Goal: Transaction & Acquisition: Book appointment/travel/reservation

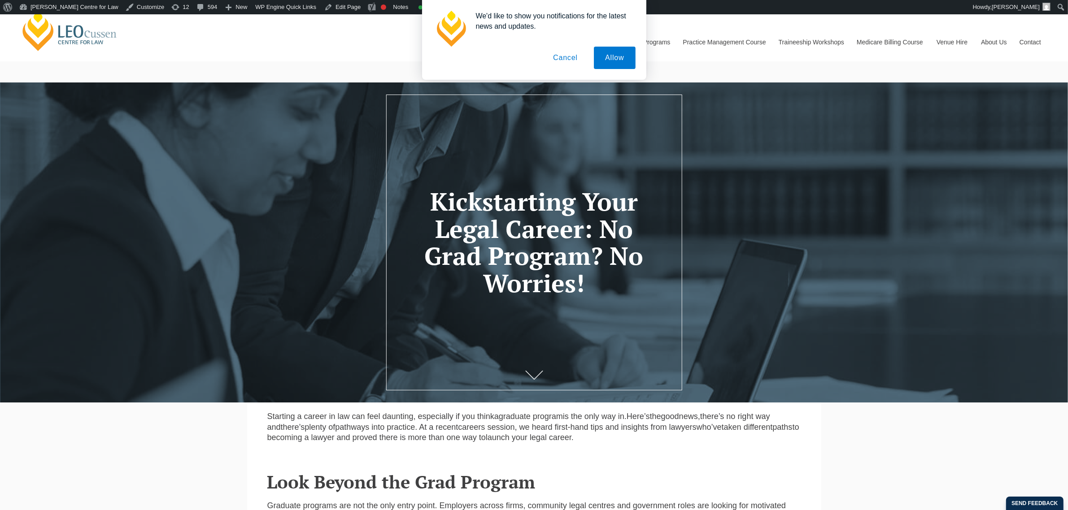
click at [574, 64] on button "Cancel" at bounding box center [565, 58] width 47 height 22
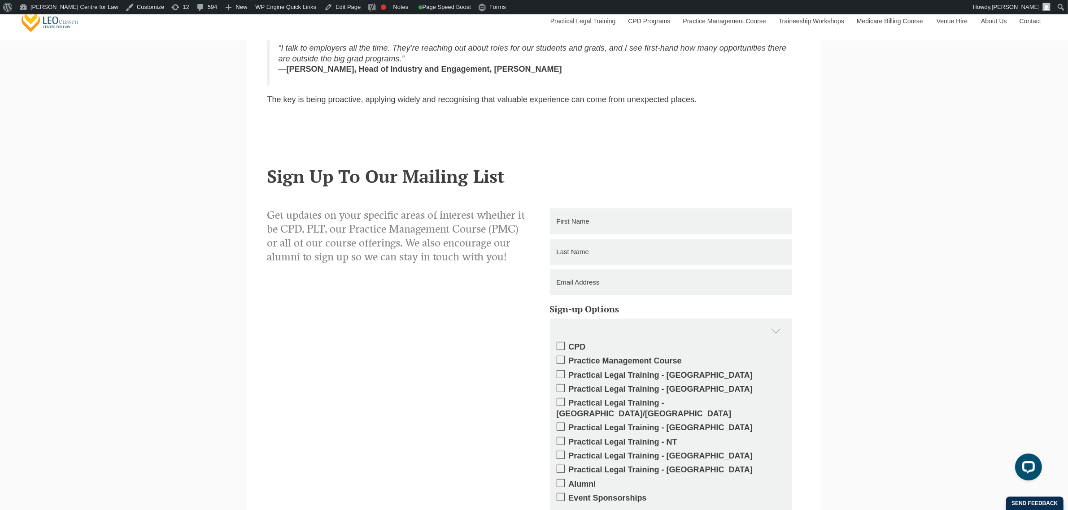
scroll to position [56, 0]
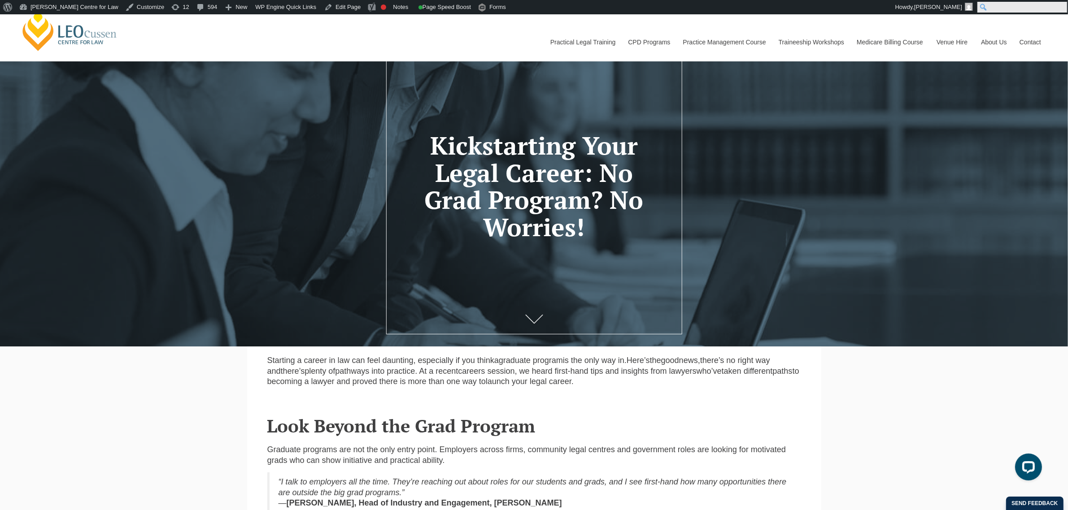
click at [1065, 11] on input "Search" at bounding box center [1022, 7] width 90 height 11
click at [910, 19] on nav "Practical Legal Training Our Practical Legal Training Program Program Dates & F…" at bounding box center [796, 38] width 504 height 48
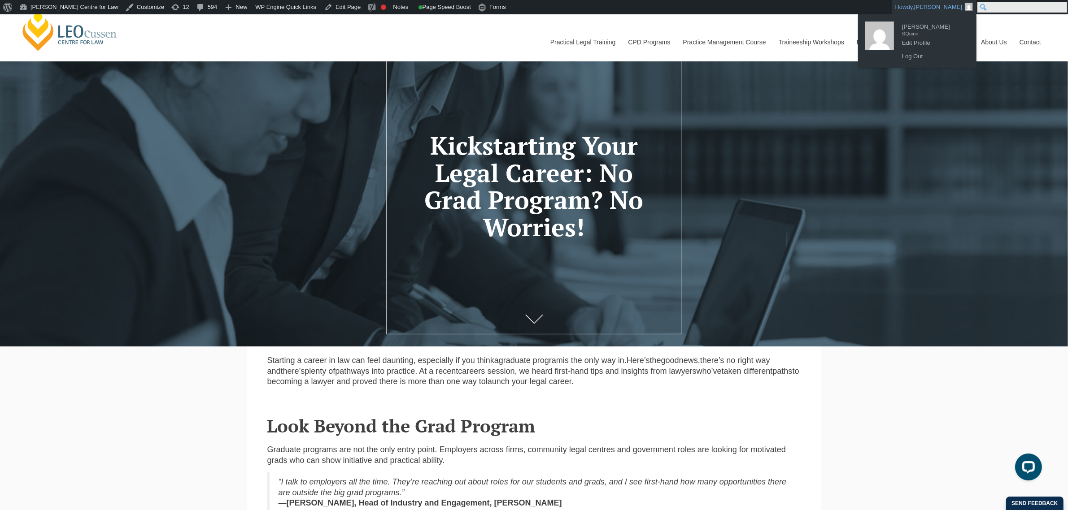
click at [1061, 8] on input "Search" at bounding box center [1022, 7] width 90 height 11
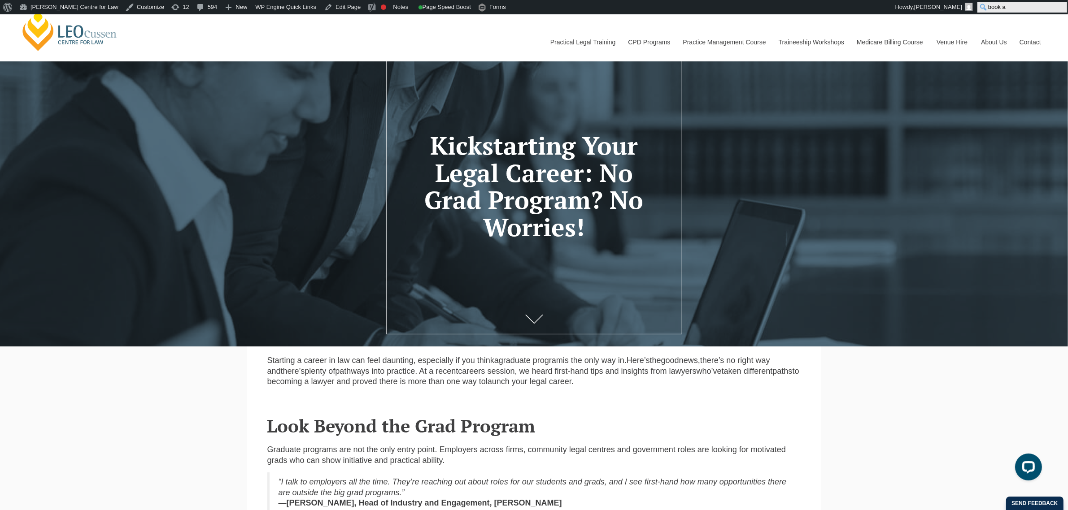
type input "book a"
click input "Search" at bounding box center [0, 0] width 0 height 0
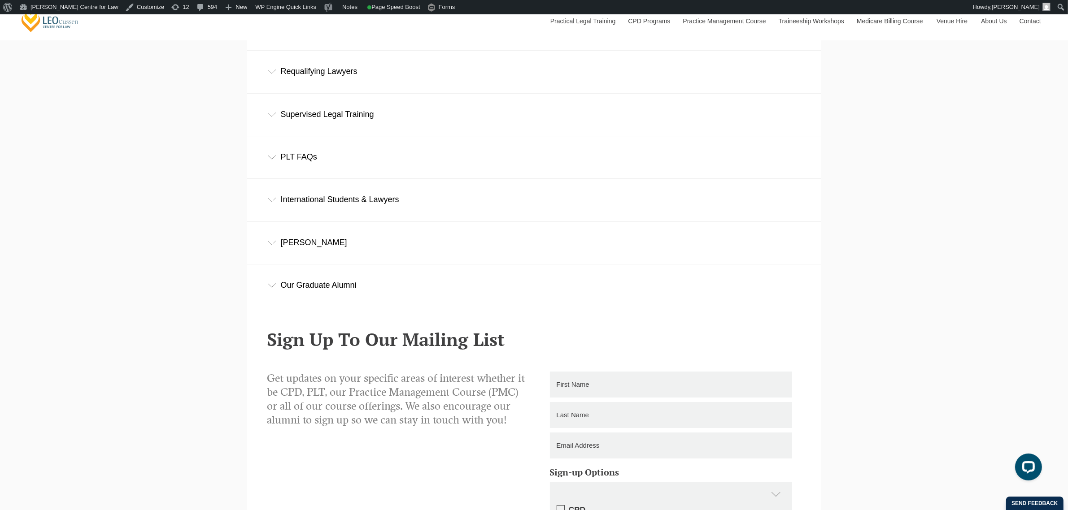
scroll to position [8442, 0]
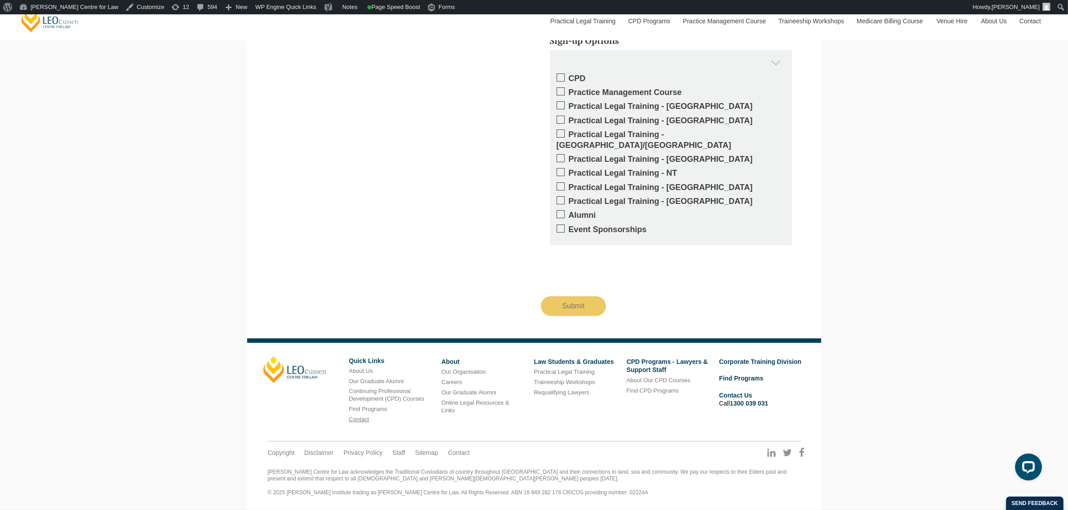
click at [358, 419] on link "Contact" at bounding box center [359, 419] width 20 height 7
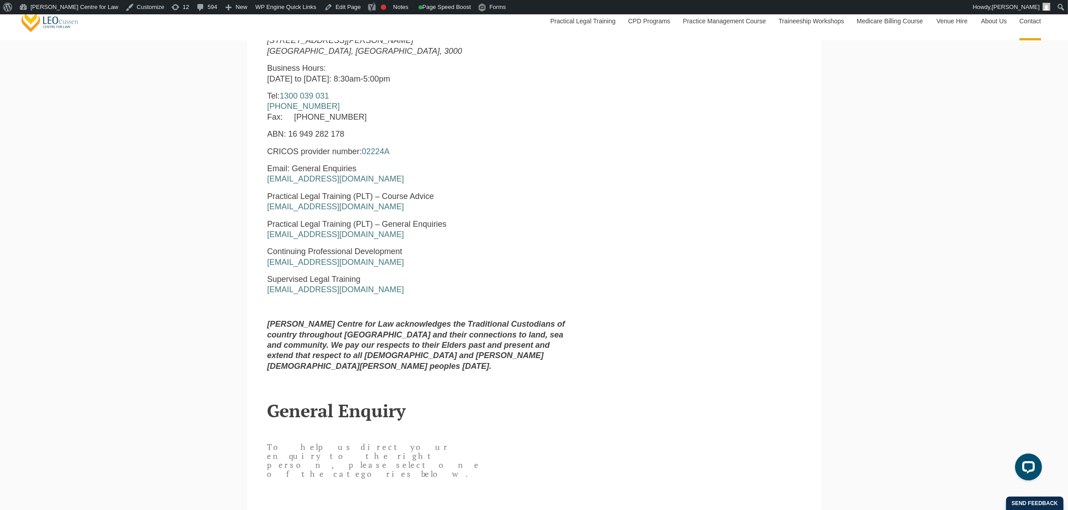
scroll to position [537, 0]
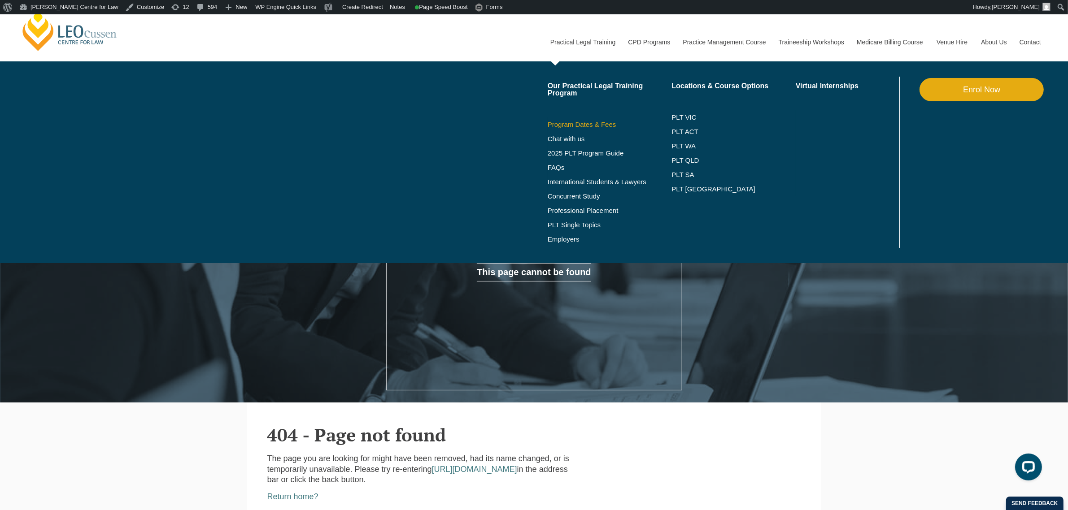
click at [572, 122] on link "Program Dates & Fees" at bounding box center [610, 124] width 124 height 7
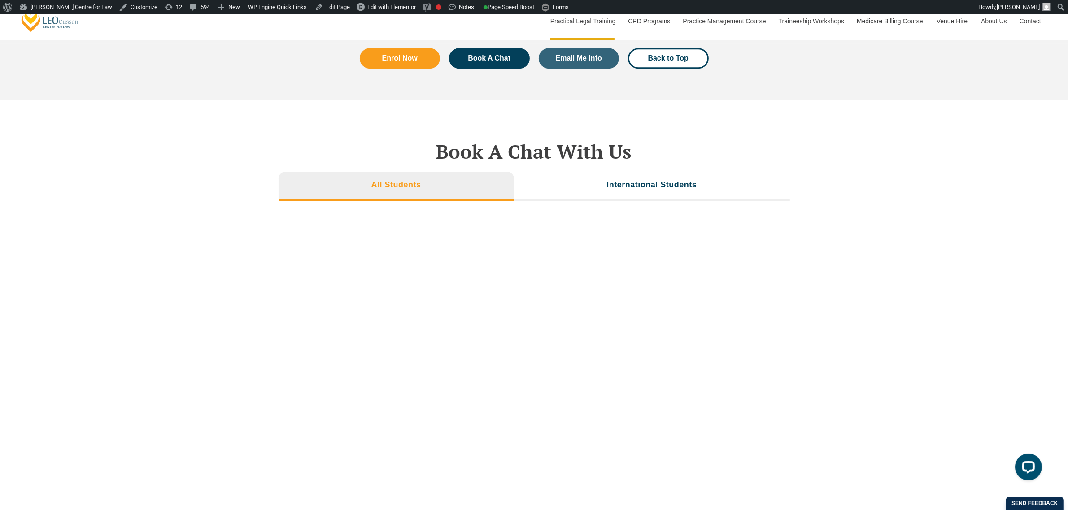
scroll to position [3028, 0]
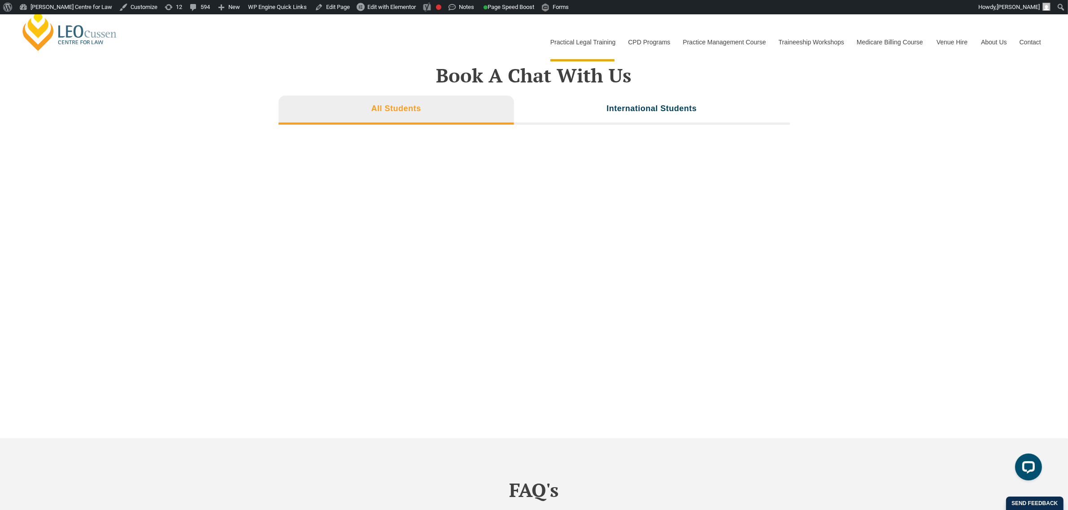
click at [792, 339] on div "Book A Chat With Us All Students International Students" at bounding box center [534, 231] width 1068 height 415
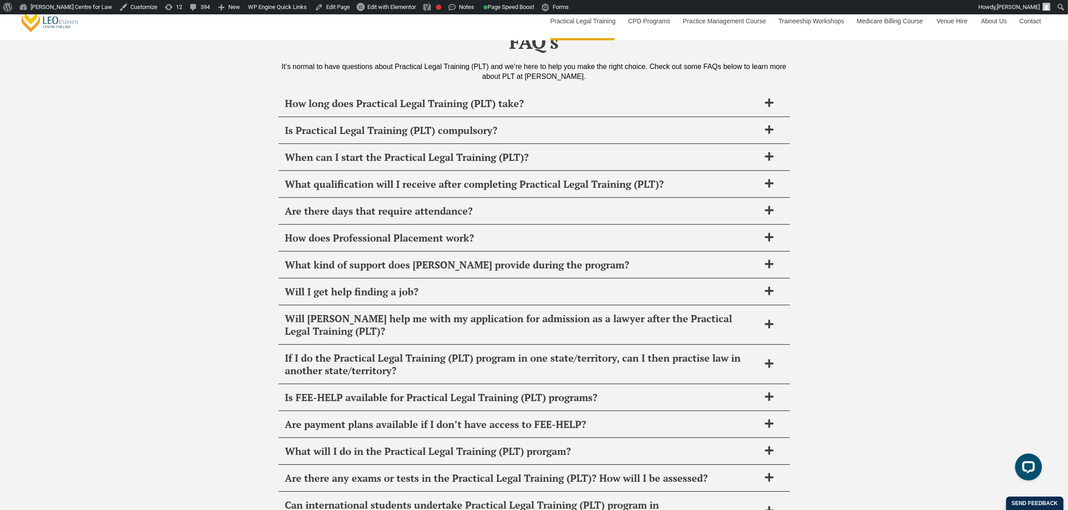
scroll to position [3981, 0]
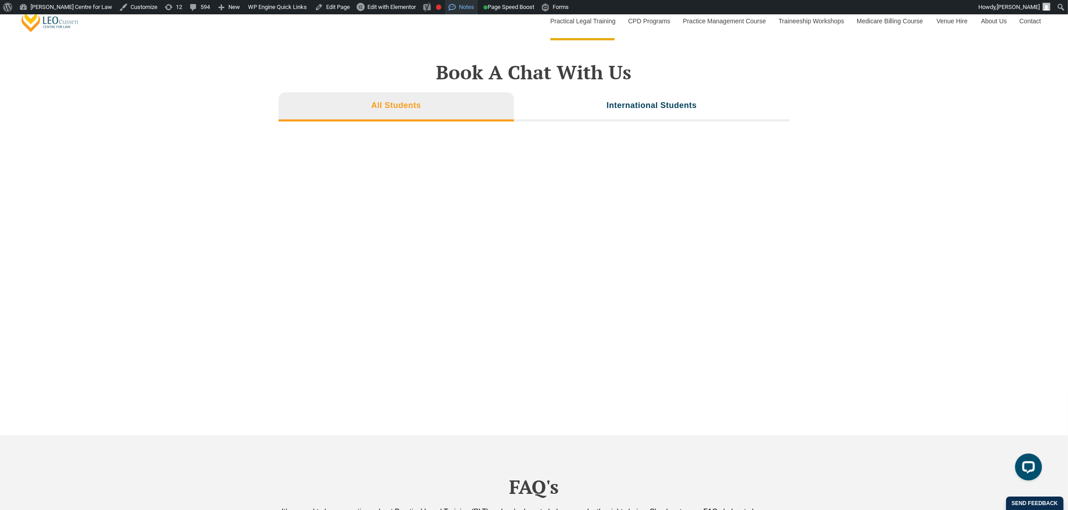
scroll to position [3033, 0]
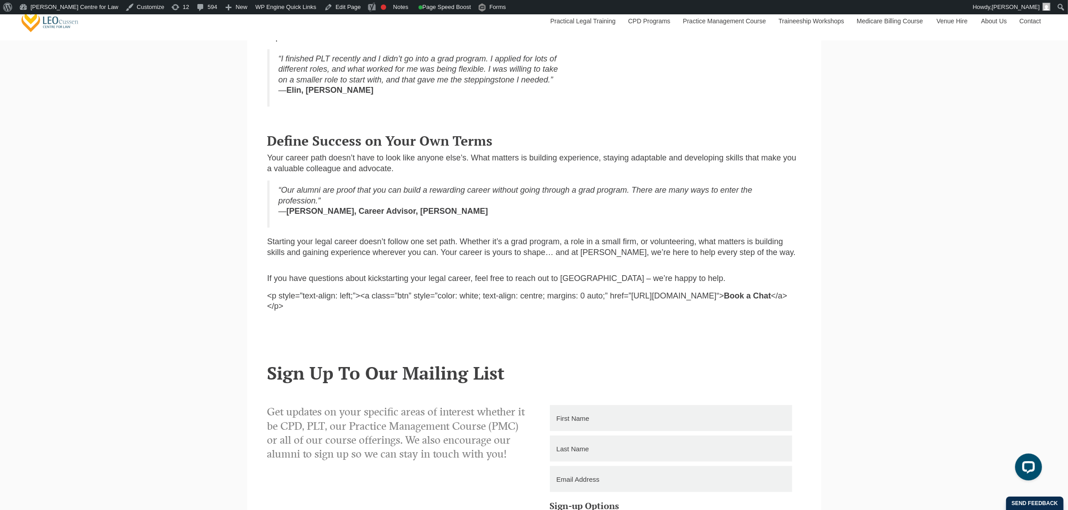
scroll to position [897, 0]
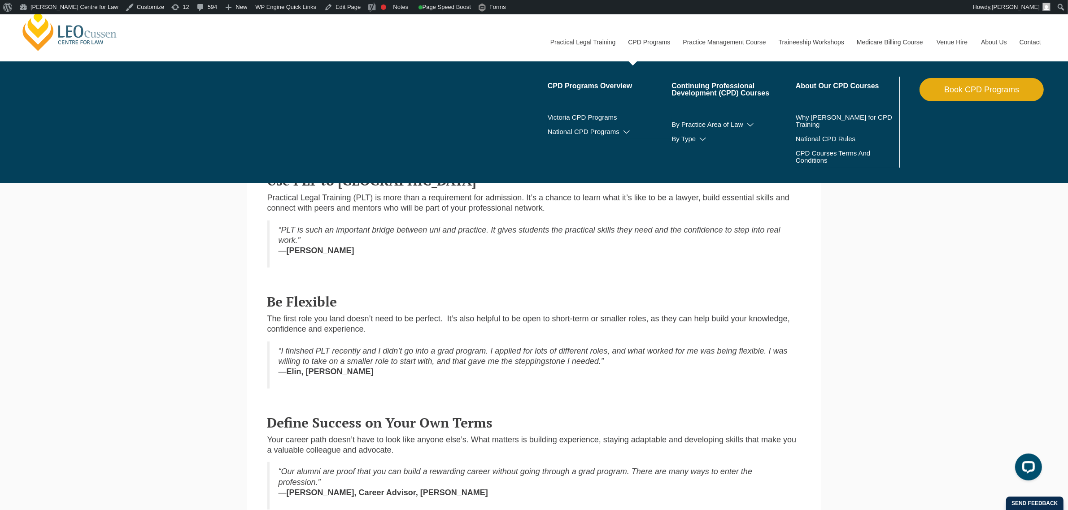
scroll to position [224, 0]
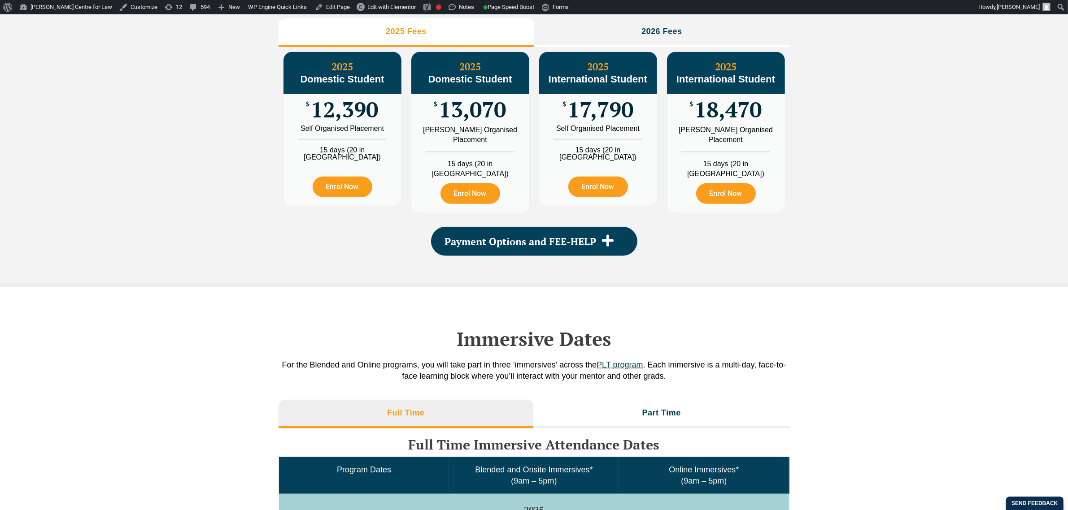
scroll to position [1145, 0]
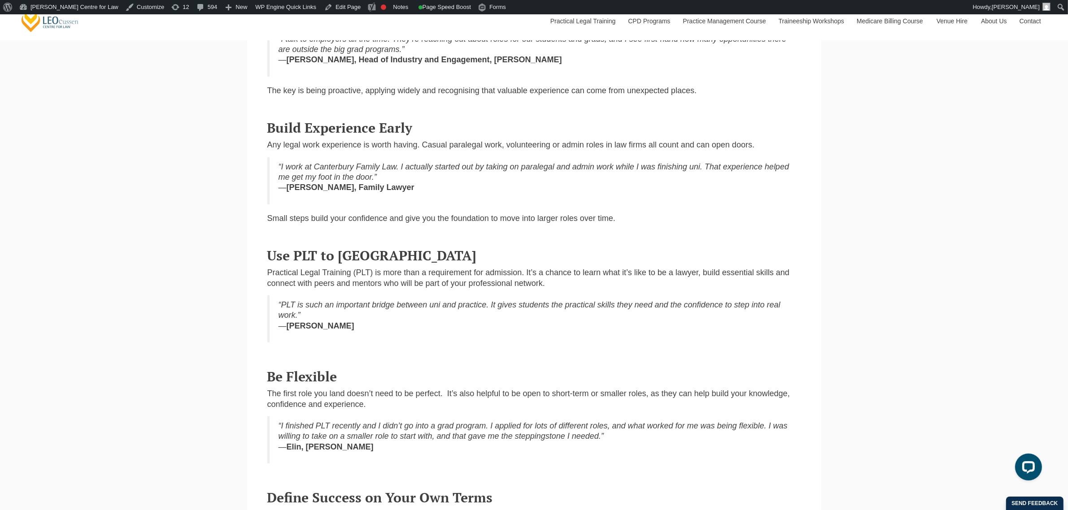
scroll to position [442, 0]
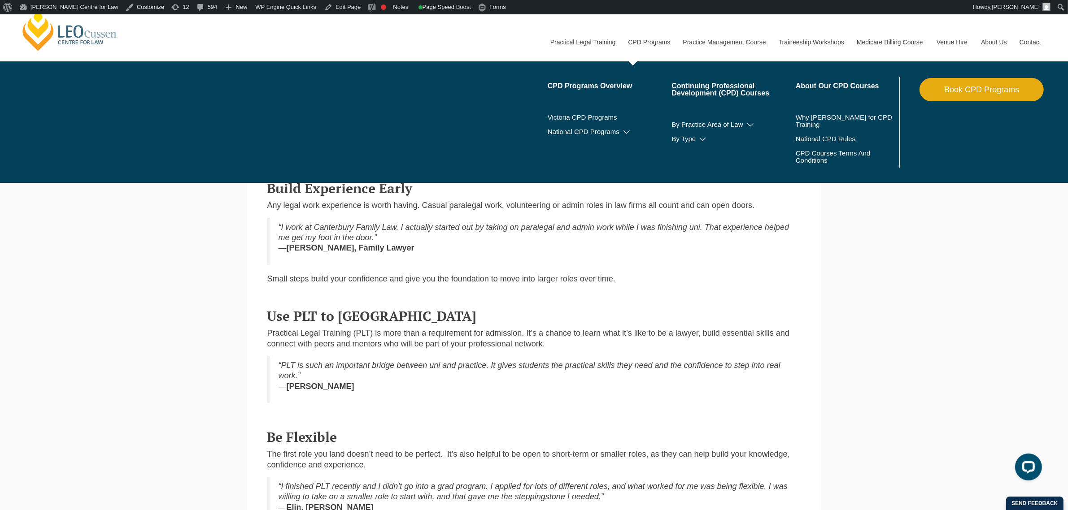
click at [960, 83] on link "Book CPD Programs" at bounding box center [982, 89] width 124 height 23
